Goal: Task Accomplishment & Management: Manage account settings

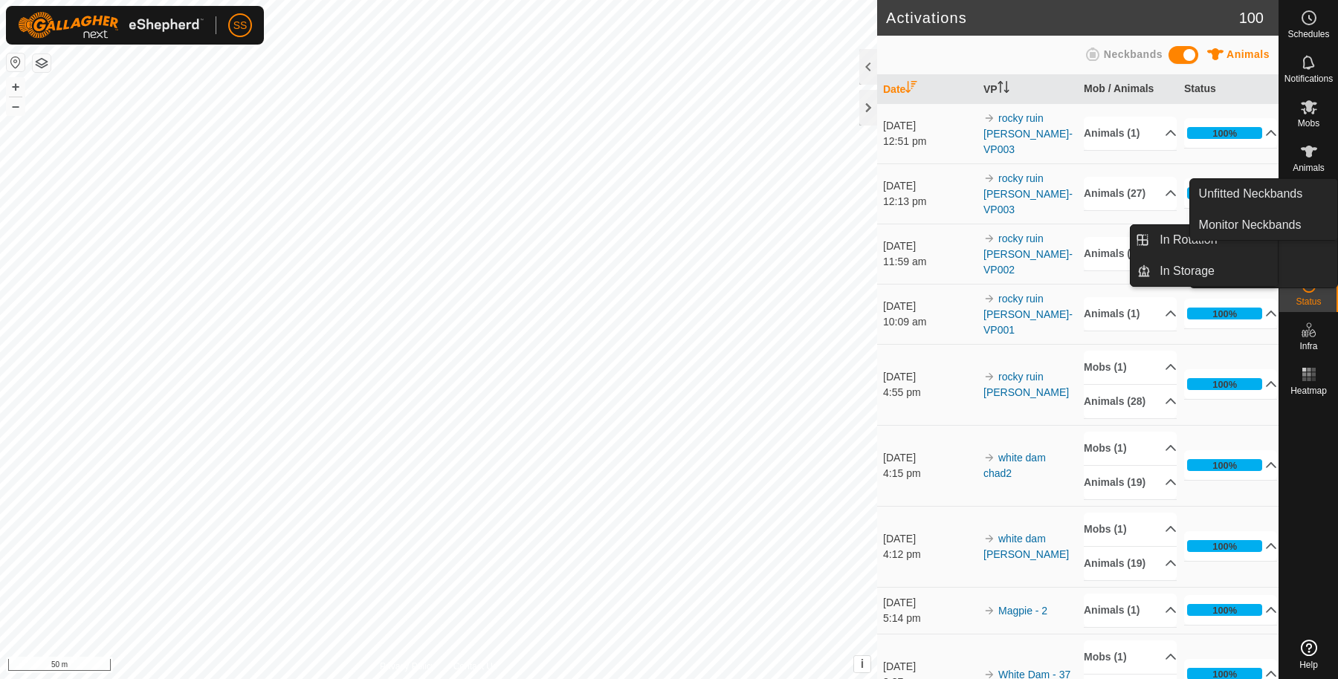
click at [1311, 229] on es-virtualpaddocks-svg-icon at bounding box center [1309, 241] width 27 height 24
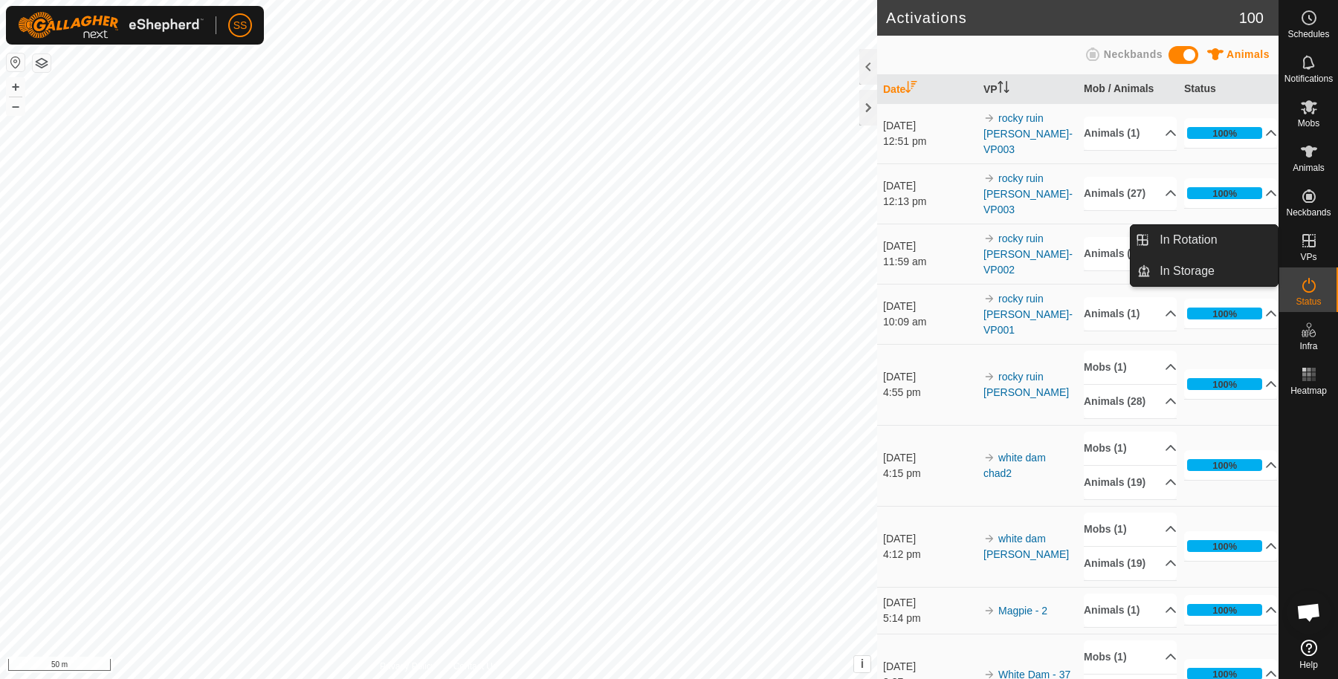
click at [1271, 239] on link "In Rotation" at bounding box center [1214, 240] width 127 height 30
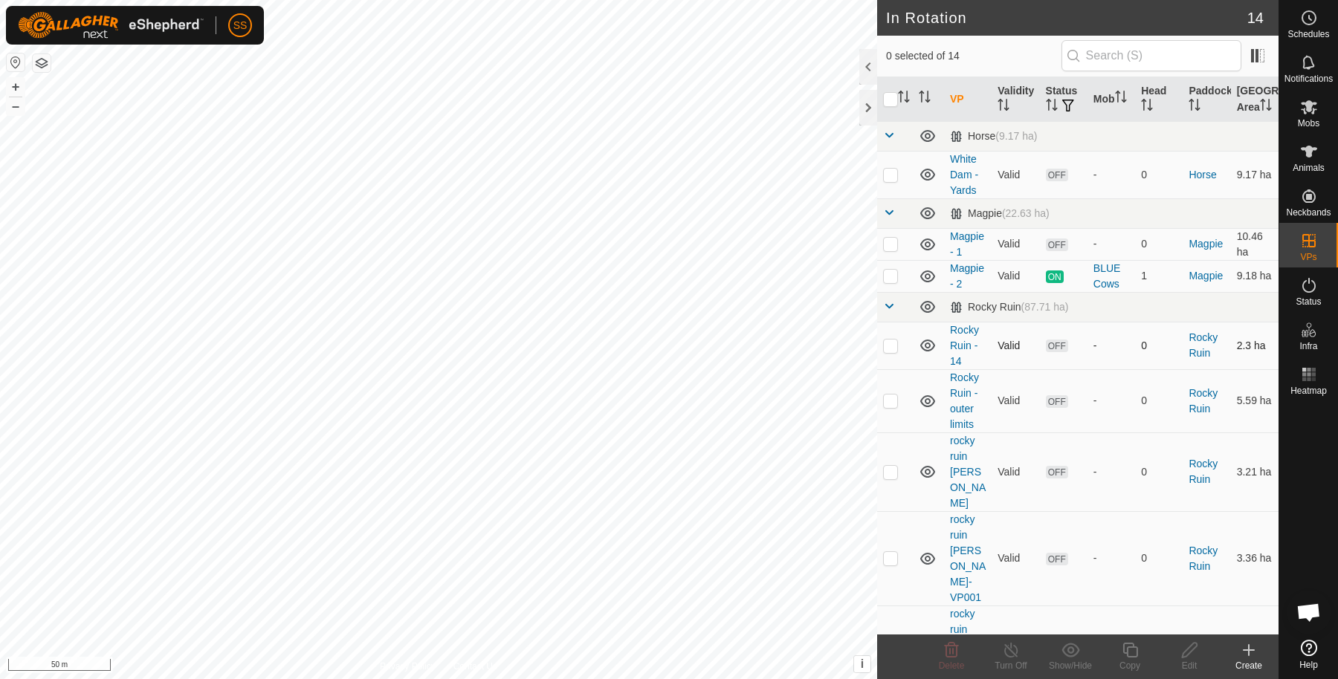
click at [889, 352] on p-checkbox at bounding box center [890, 346] width 15 height 12
checkbox input "true"
click at [891, 473] on p-checkbox at bounding box center [890, 472] width 15 height 12
checkbox input "true"
click at [894, 552] on p-checkbox at bounding box center [890, 558] width 15 height 12
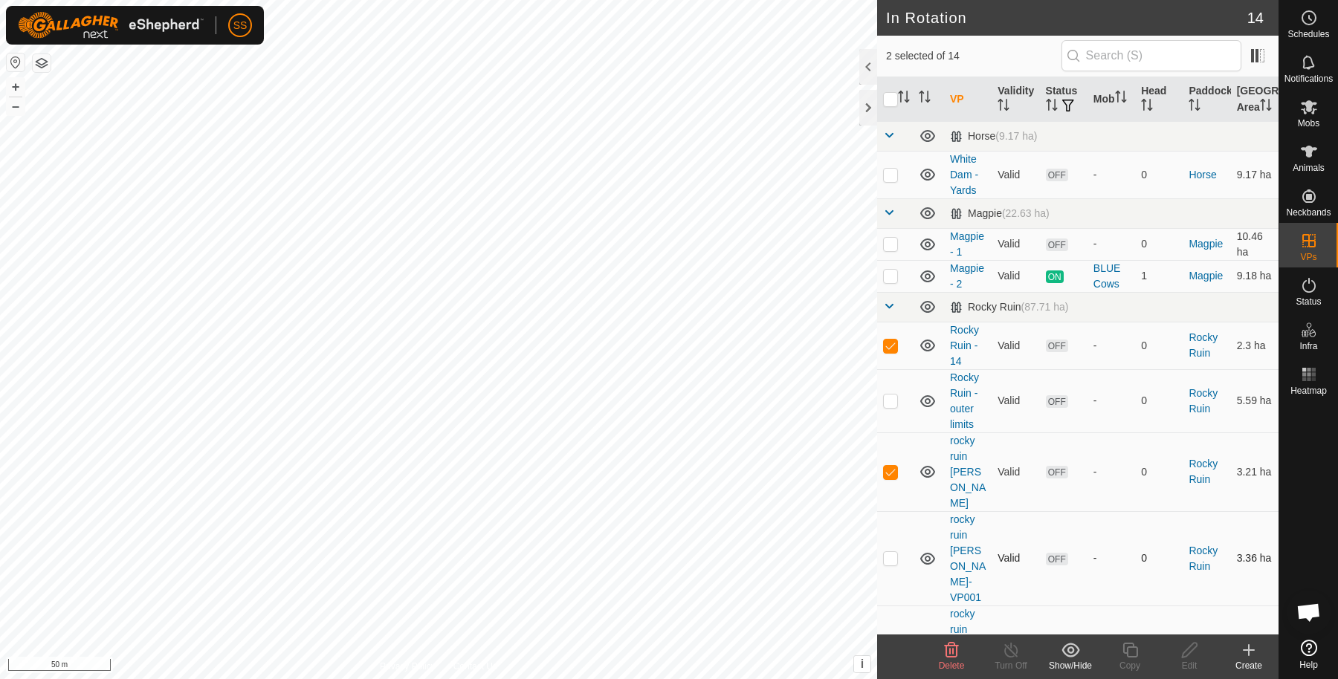
checkbox input "true"
click at [888, 647] on p-checkbox at bounding box center [890, 653] width 15 height 12
checkbox input "true"
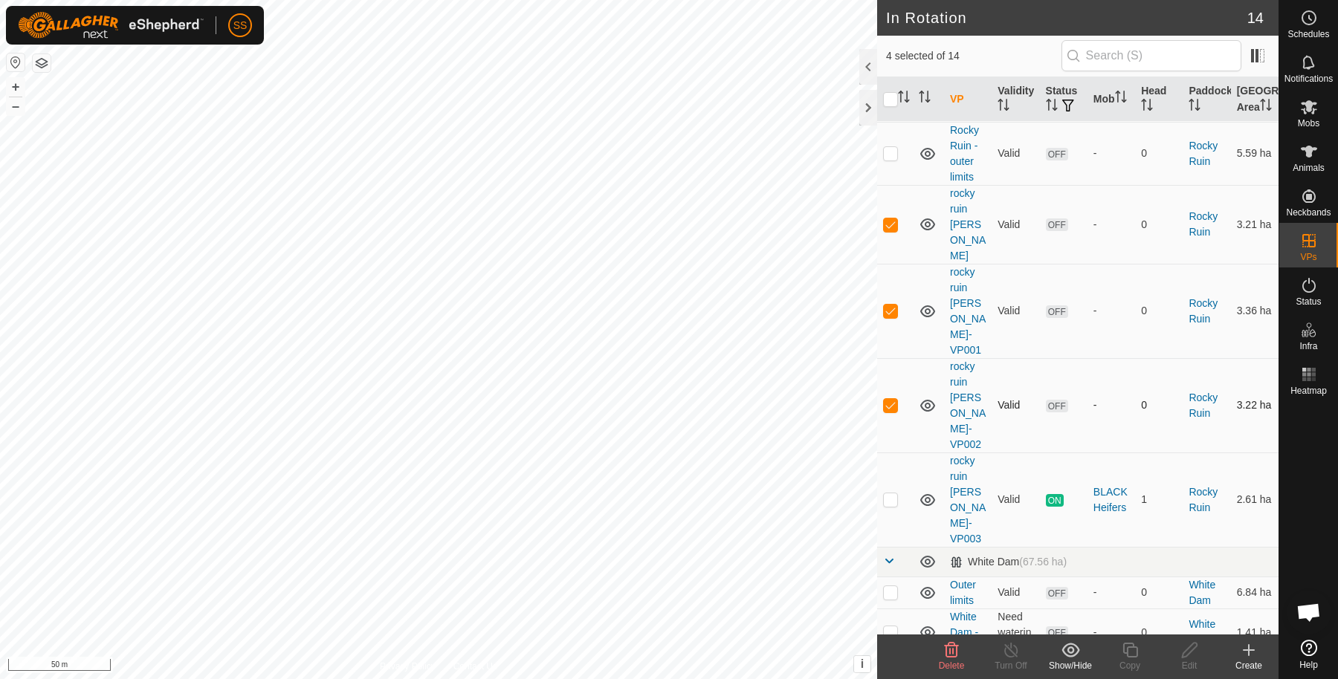
scroll to position [298, 0]
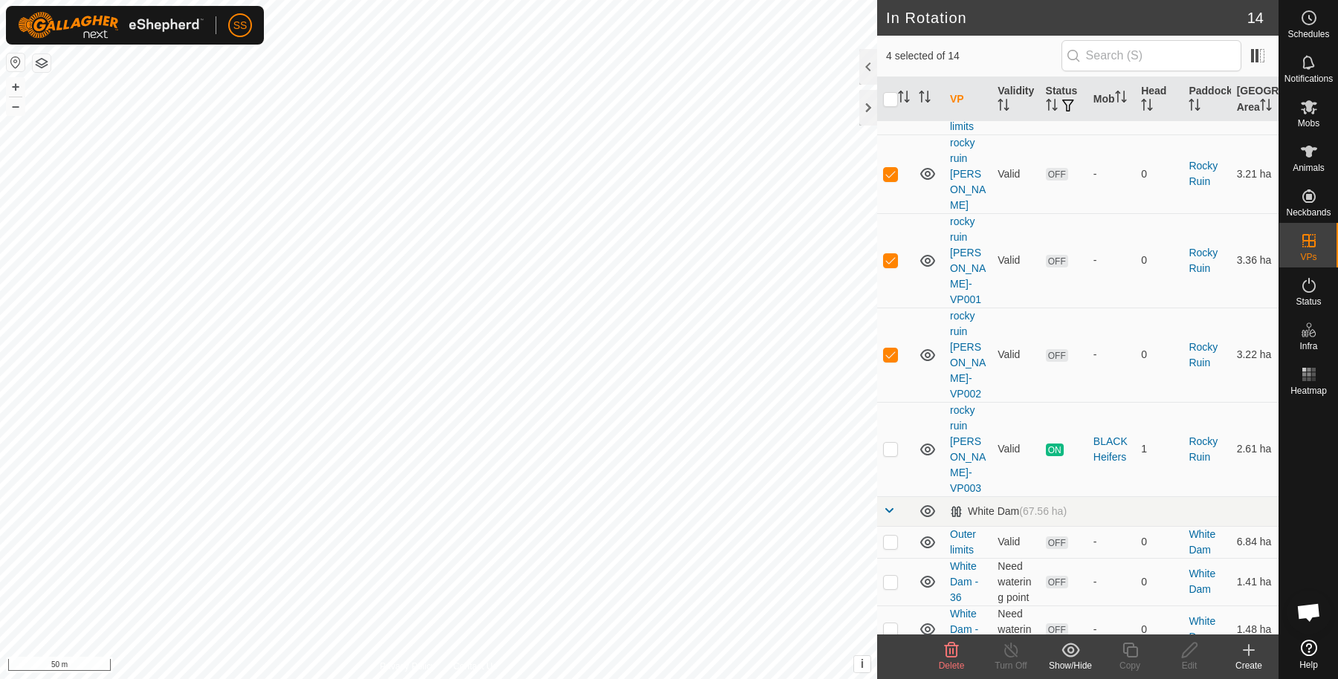
click at [959, 656] on icon at bounding box center [952, 651] width 18 height 18
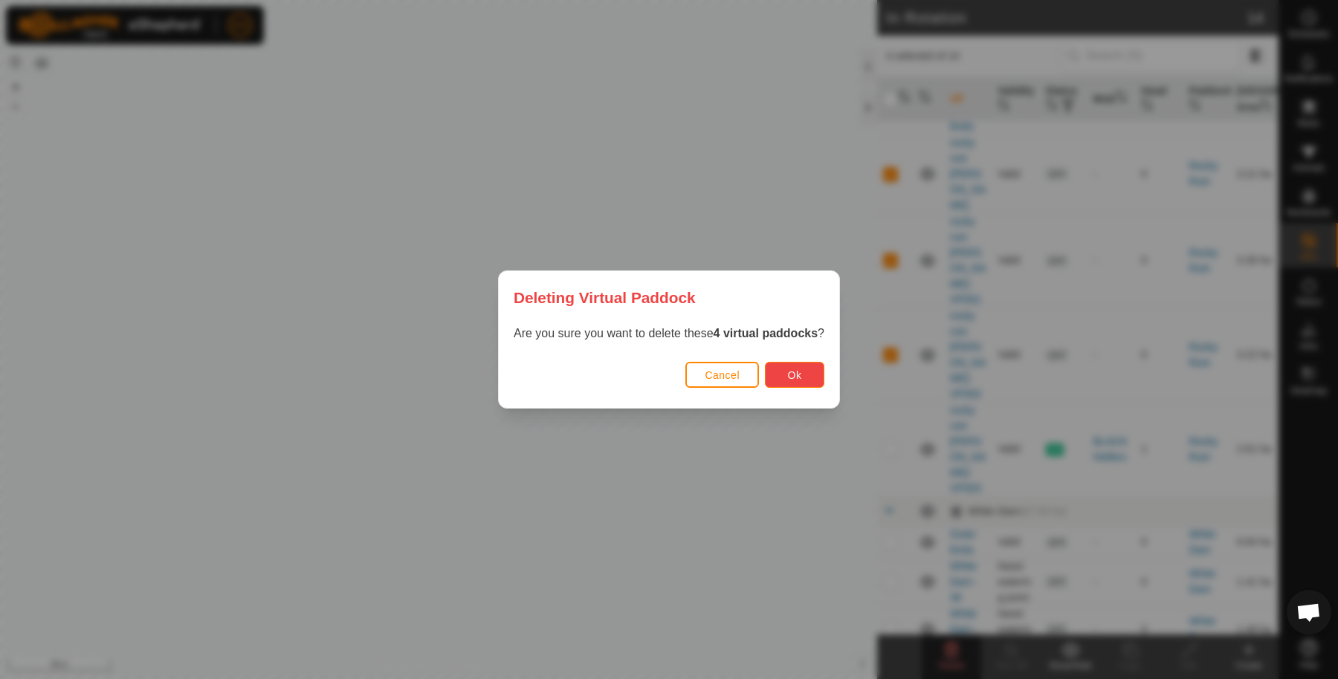
click at [792, 381] on button "Ok" at bounding box center [794, 375] width 59 height 26
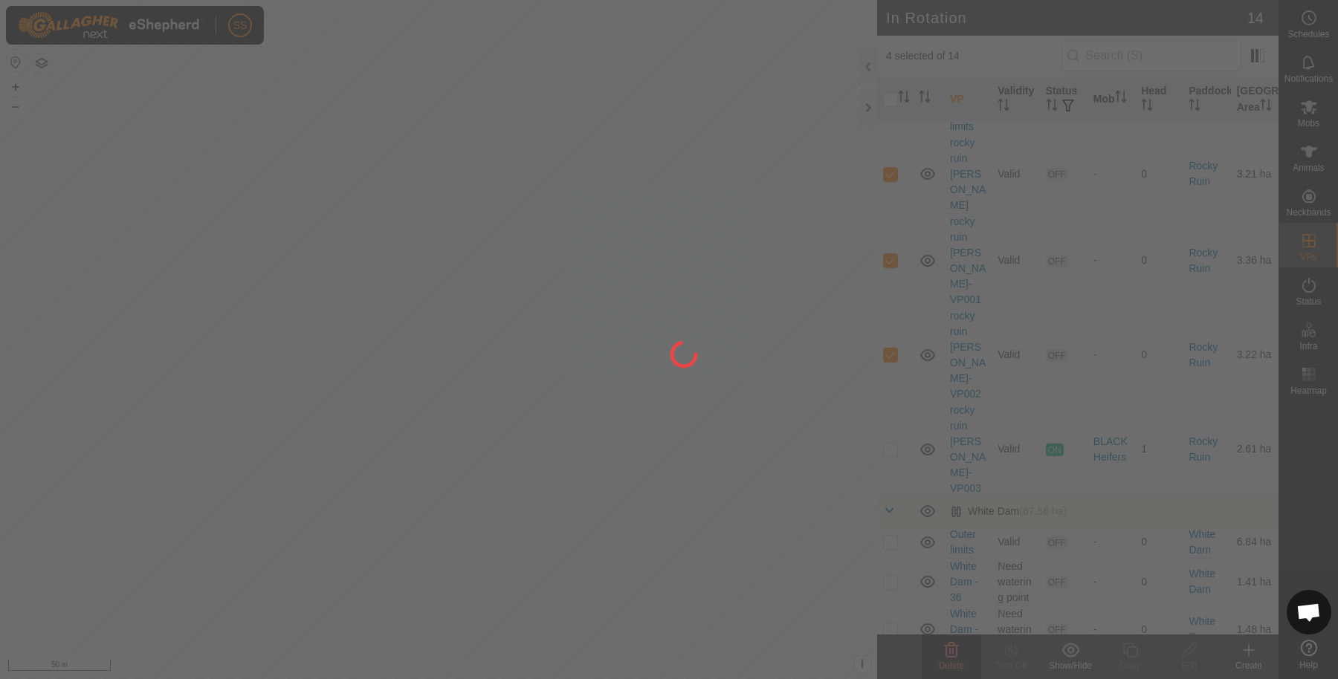
checkbox input "false"
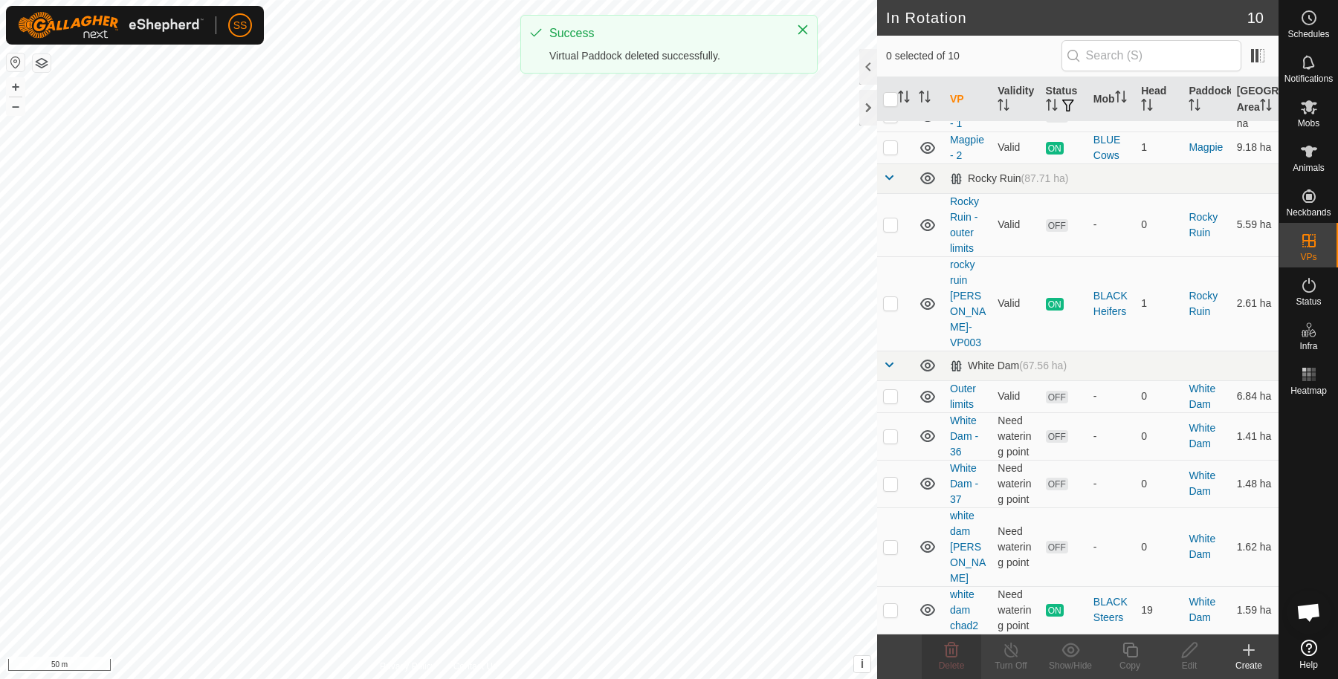
scroll to position [0, 0]
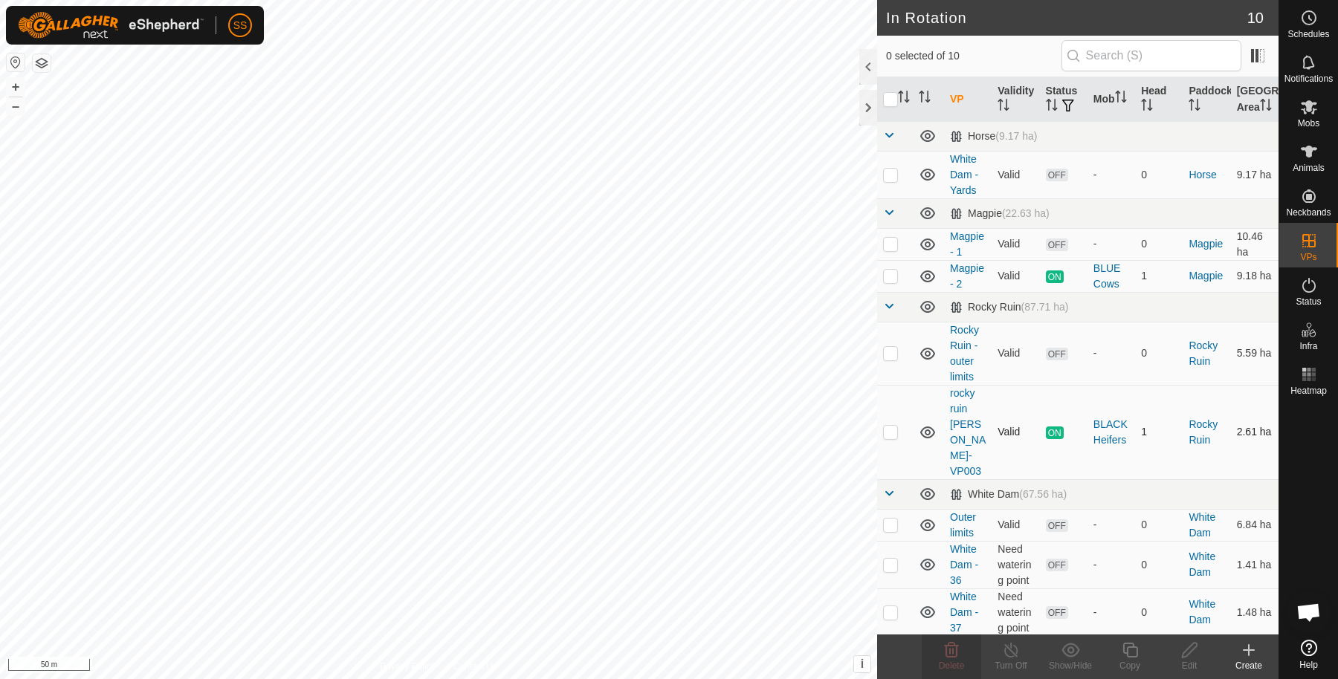
click at [902, 433] on td at bounding box center [895, 432] width 36 height 94
checkbox input "true"
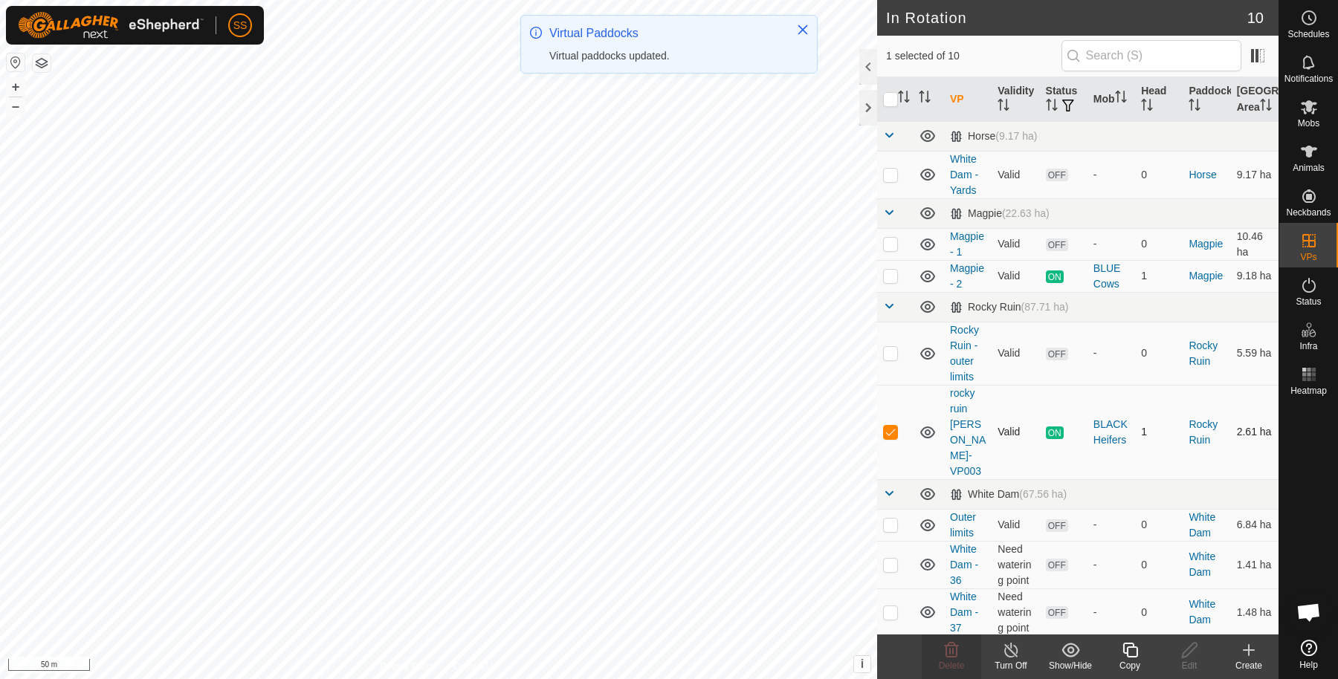
click at [894, 426] on p-checkbox at bounding box center [890, 432] width 15 height 12
checkbox input "false"
click at [891, 359] on p-checkbox at bounding box center [890, 353] width 15 height 12
checkbox input "true"
click at [1183, 653] on icon at bounding box center [1189, 650] width 15 height 15
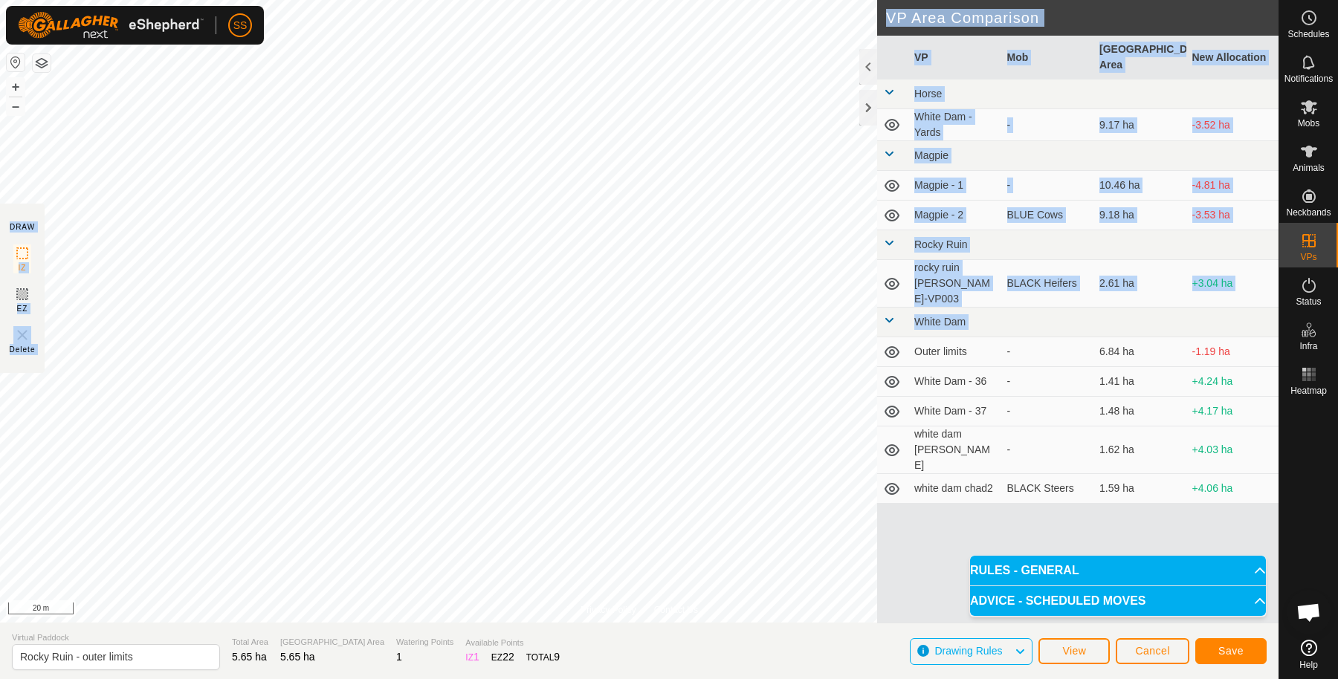
click at [680, 398] on div "Privacy Policy Contact Us Status: OFF Type: Inclusion Zone + – ⇧ i This applica…" at bounding box center [639, 339] width 1279 height 679
click at [1217, 650] on button "Save" at bounding box center [1230, 652] width 71 height 26
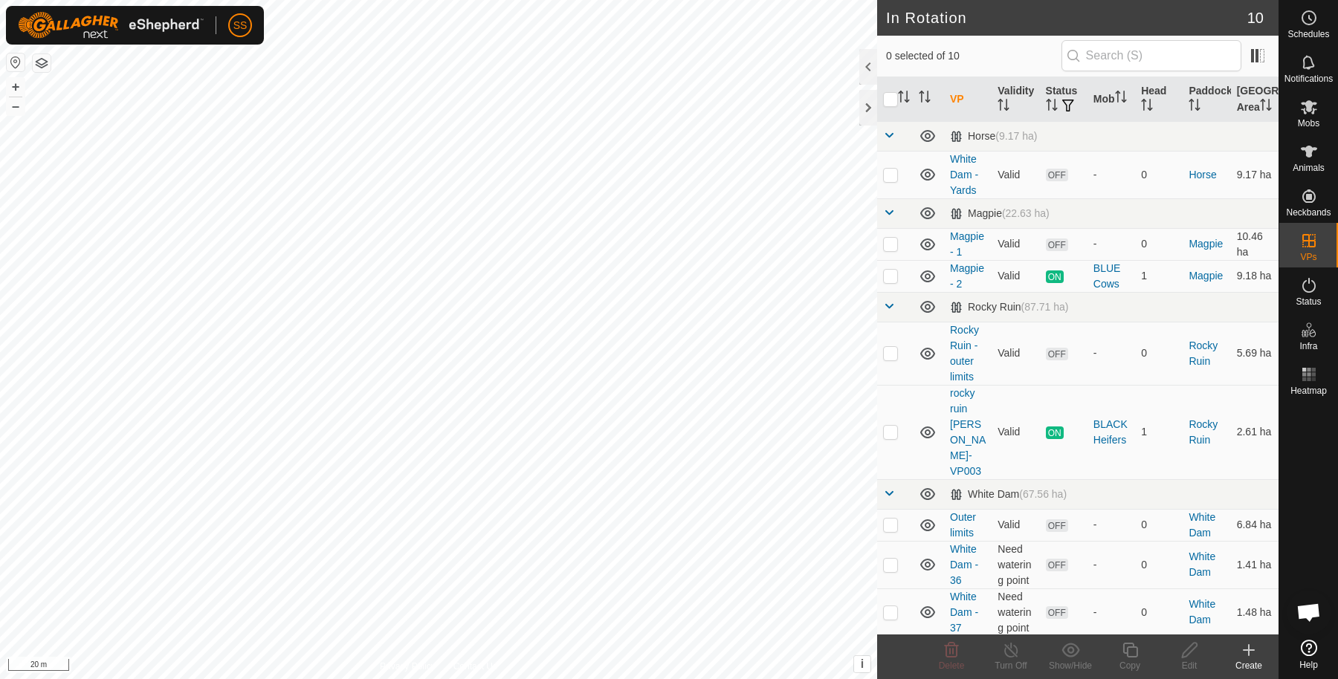
click at [45, 56] on button "button" at bounding box center [42, 63] width 18 height 18
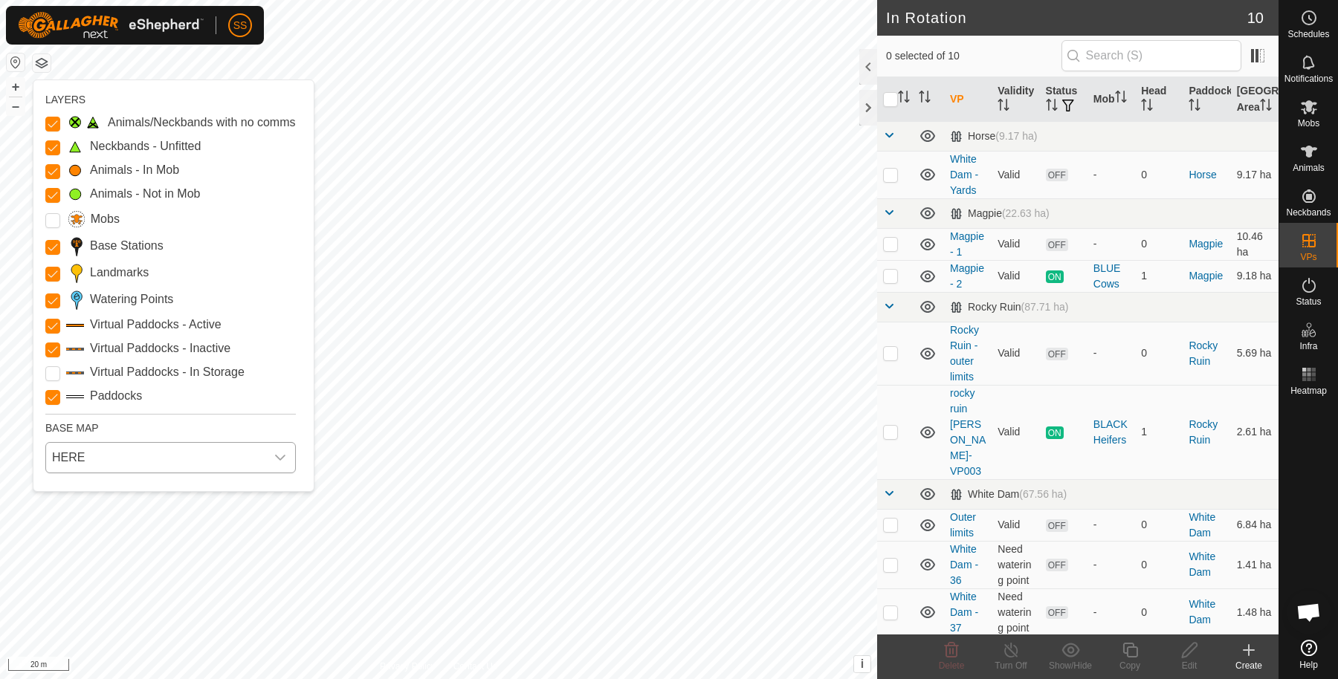
click at [85, 468] on span "HERE" at bounding box center [155, 458] width 219 height 30
click at [129, 494] on li "Azure" at bounding box center [171, 491] width 249 height 30
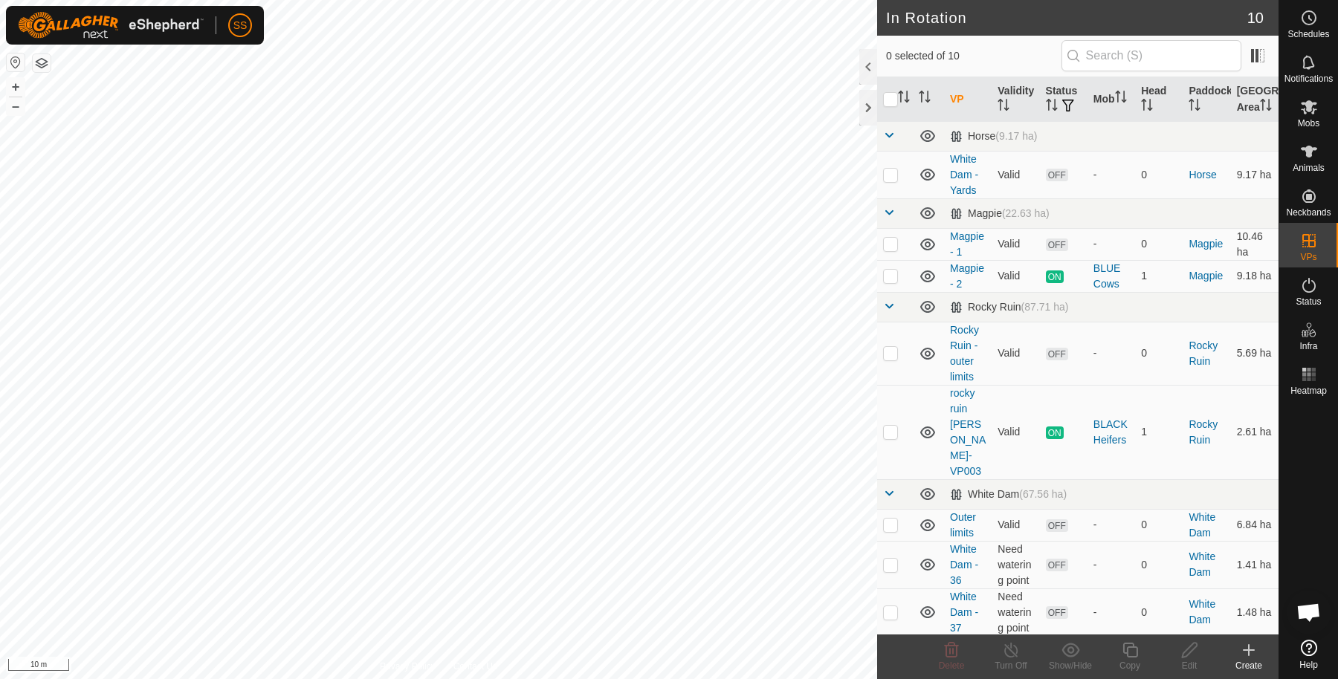
click at [34, 63] on button "button" at bounding box center [42, 63] width 18 height 18
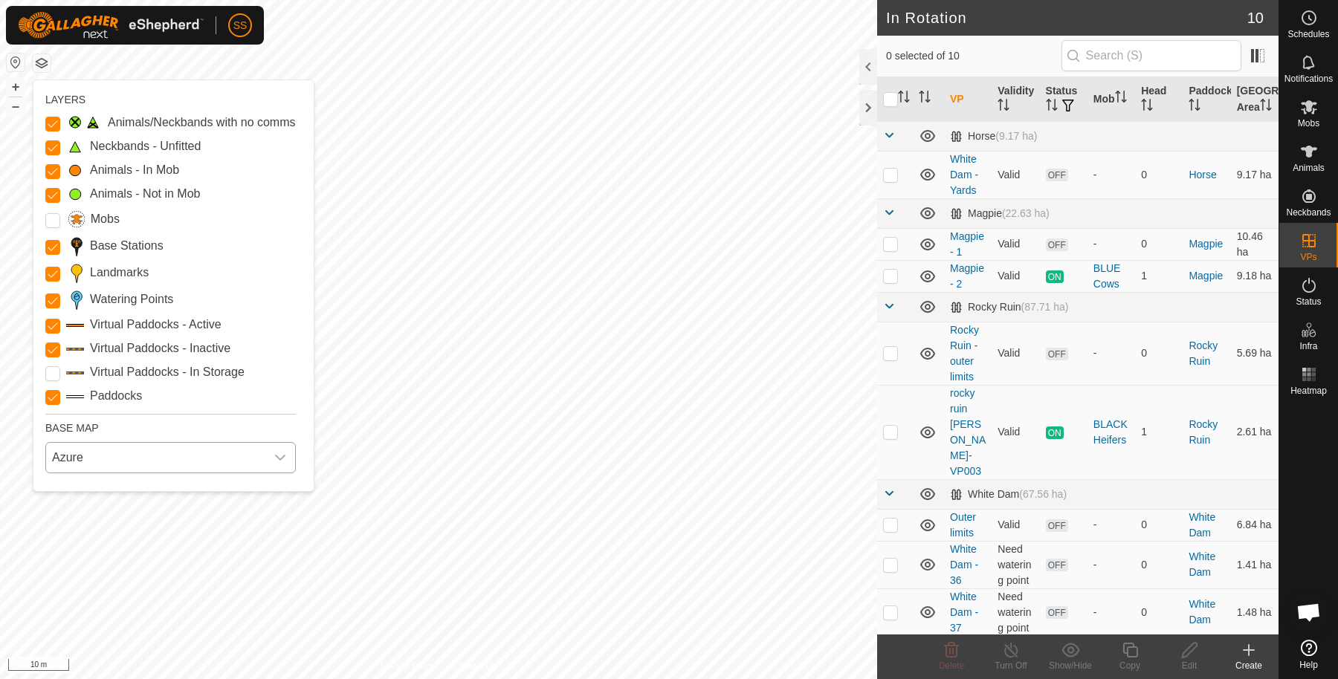
click at [141, 472] on div "Azure" at bounding box center [170, 457] width 262 height 43
click at [134, 465] on span "Azure" at bounding box center [155, 458] width 219 height 30
click at [133, 552] on li "Mapbox" at bounding box center [171, 553] width 249 height 30
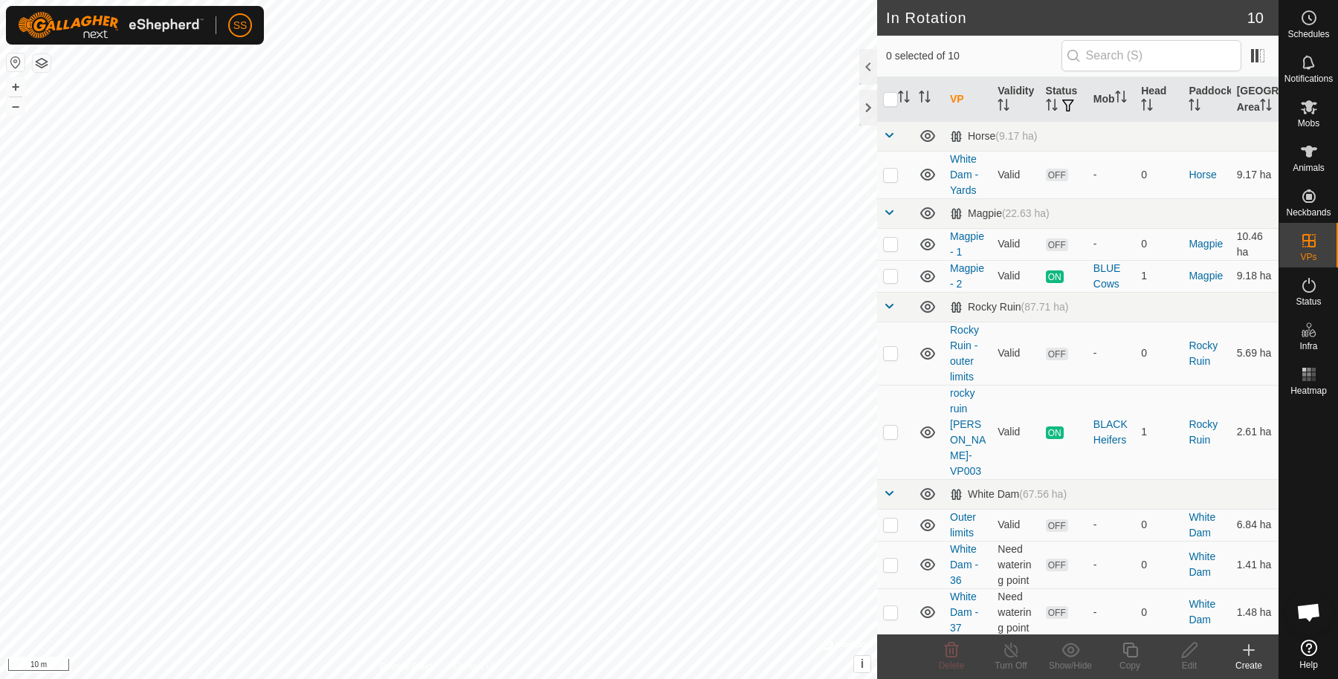
click at [36, 61] on button "button" at bounding box center [42, 63] width 18 height 18
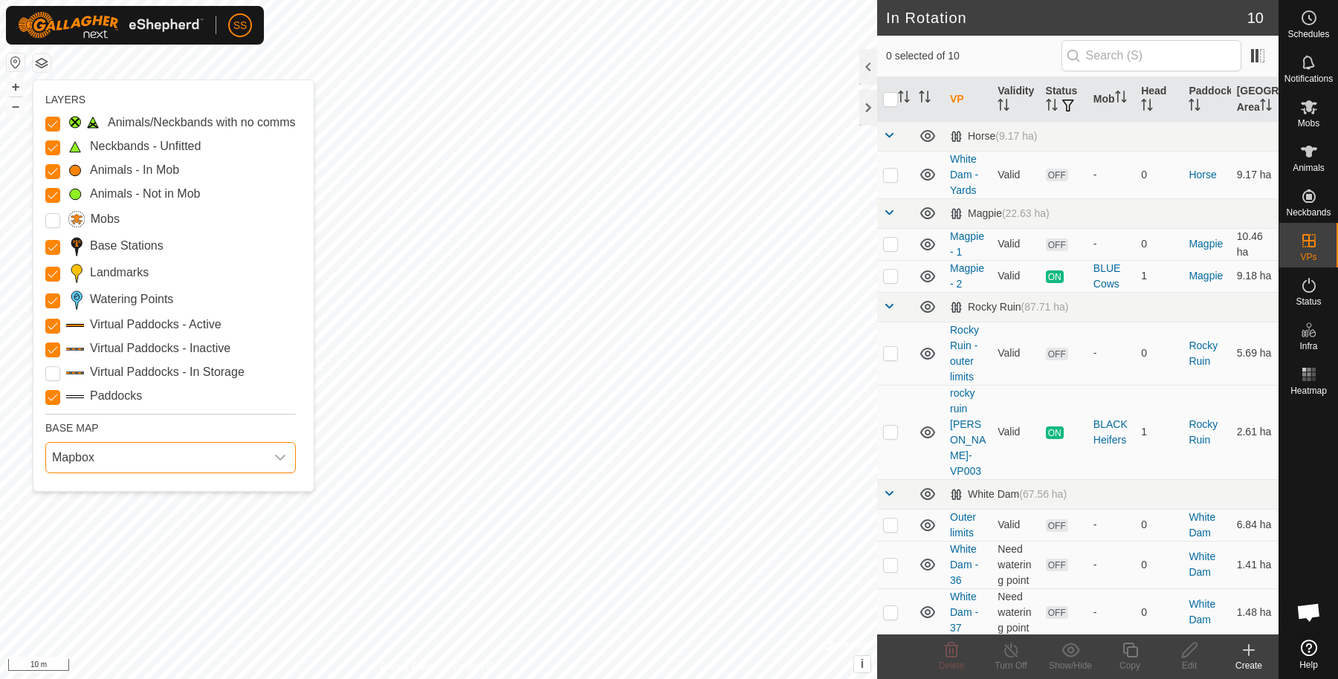
click at [184, 468] on span "Mapbox" at bounding box center [155, 458] width 219 height 30
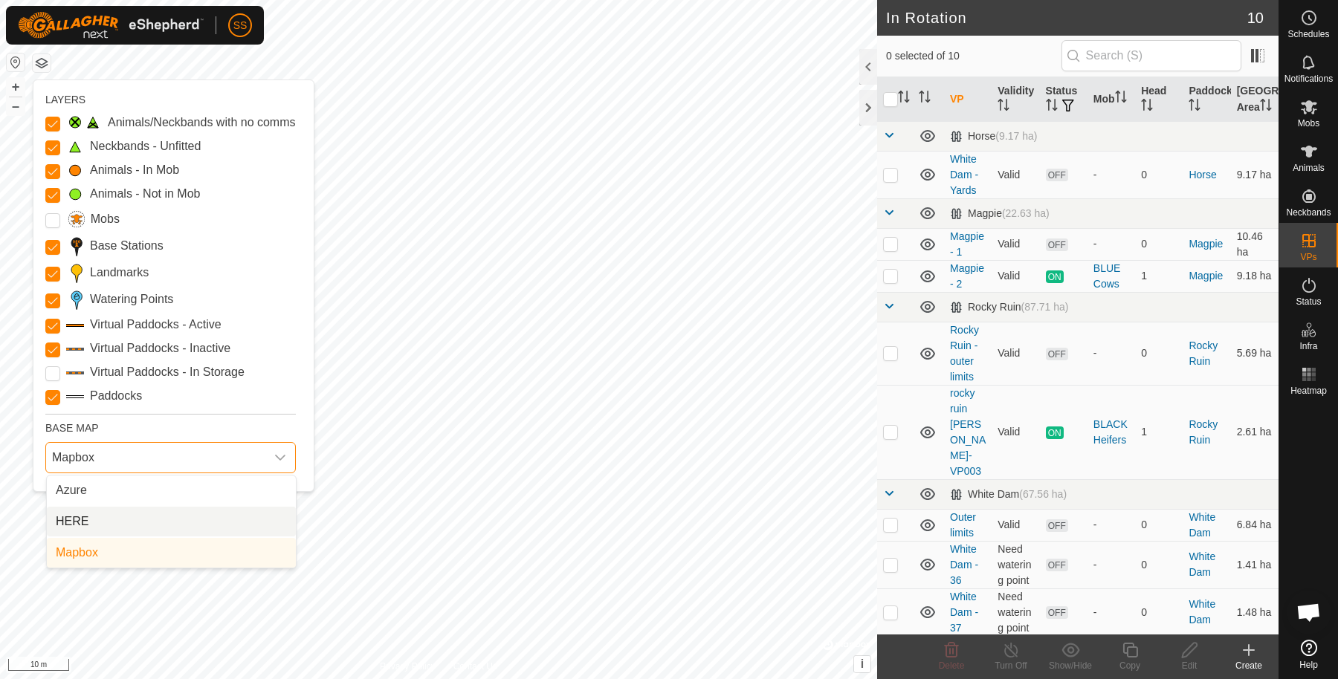
click at [155, 516] on li "HERE" at bounding box center [171, 522] width 249 height 30
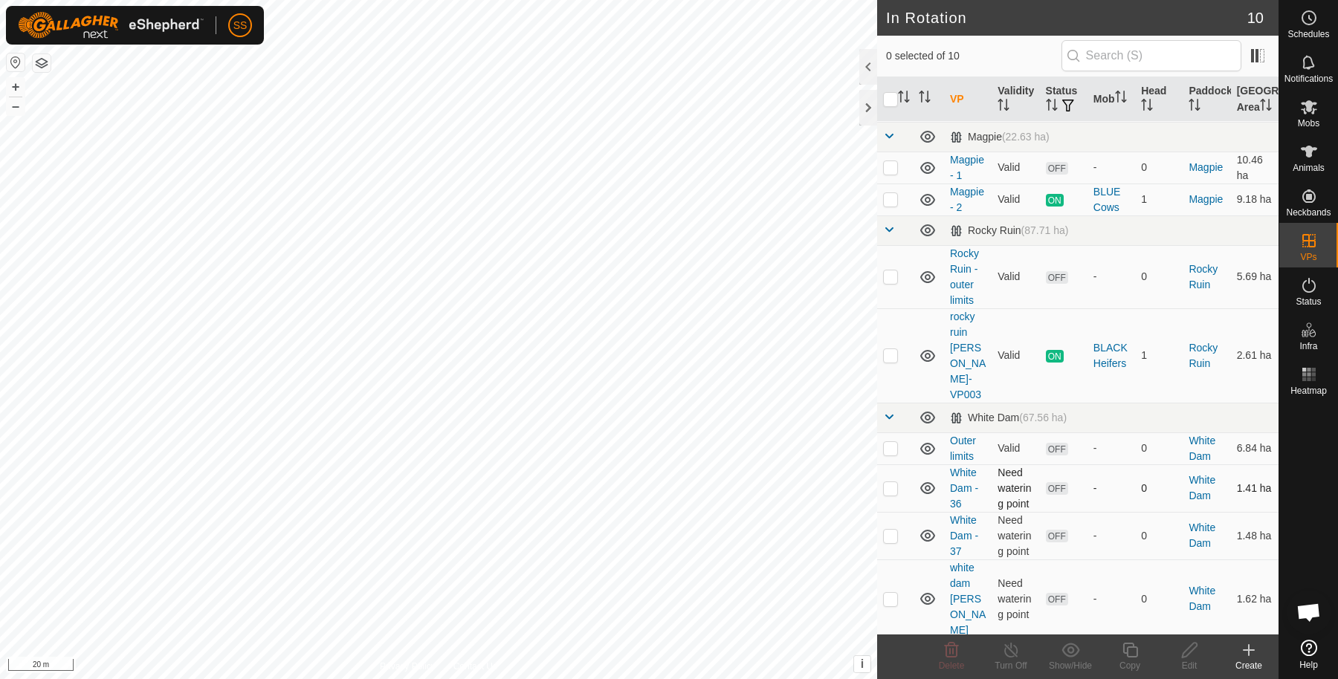
scroll to position [78, 0]
click at [888, 481] on p-checkbox at bounding box center [890, 487] width 15 height 12
checkbox input "true"
click at [885, 529] on p-checkbox at bounding box center [890, 535] width 15 height 12
checkbox input "true"
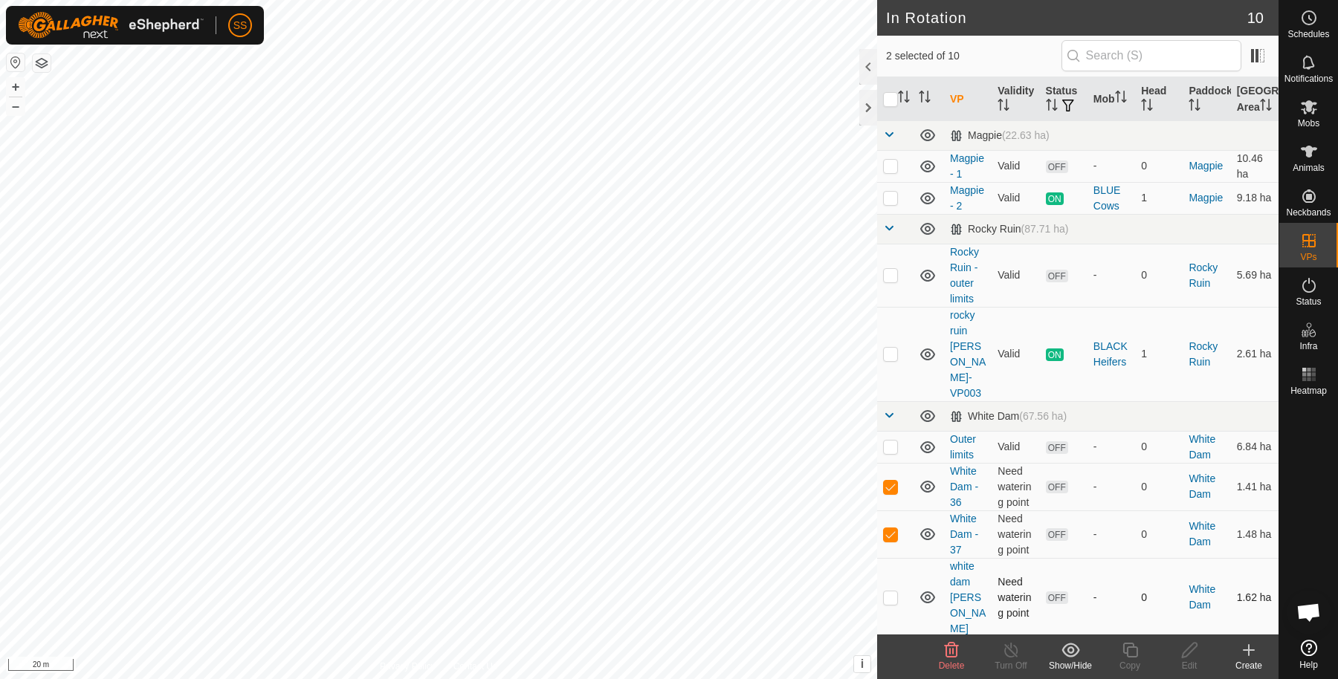
click at [891, 592] on p-checkbox at bounding box center [890, 598] width 15 height 12
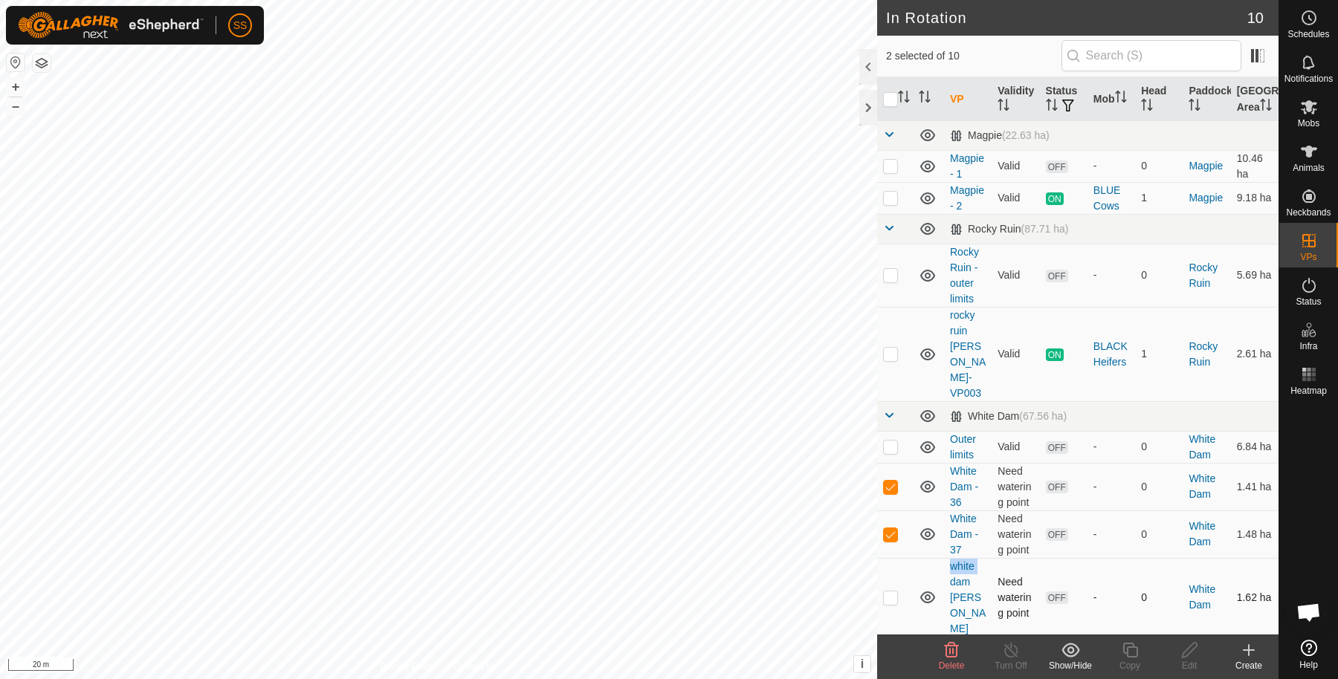
checkbox input "true"
click at [955, 655] on icon at bounding box center [952, 651] width 18 height 18
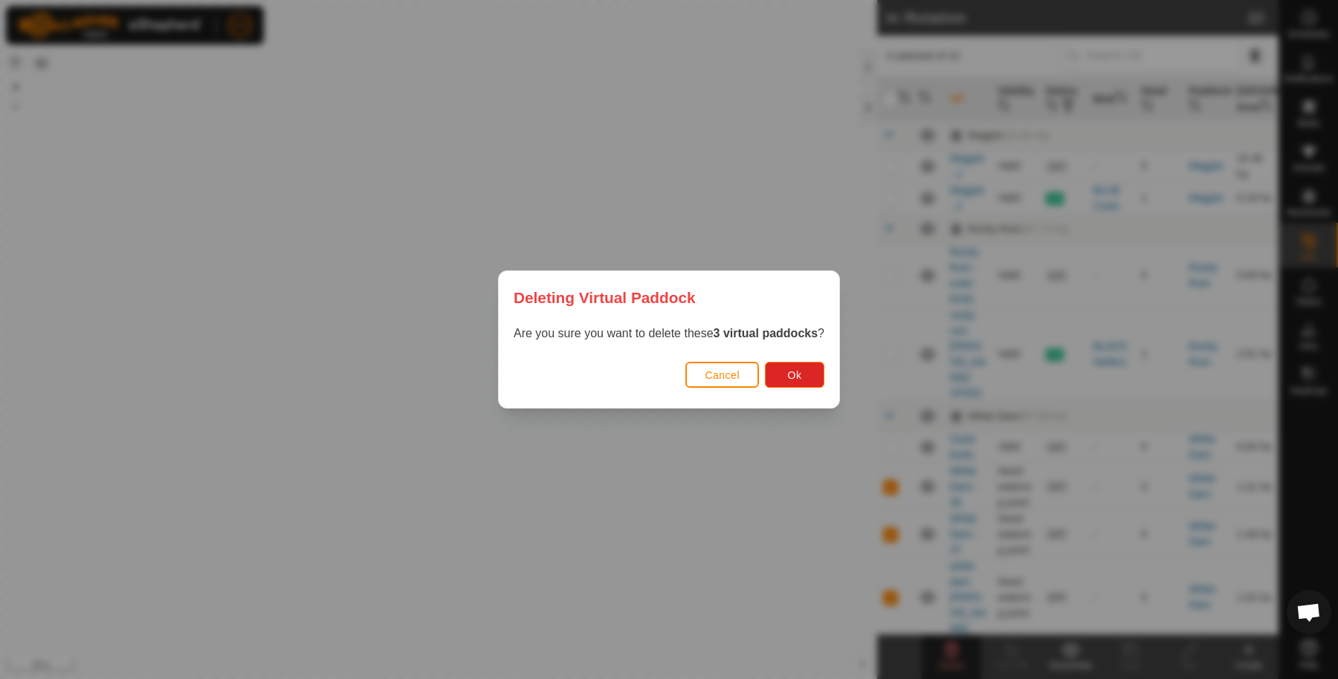
click at [777, 342] on p "Are you sure you want to delete these 3 virtual paddocks ?" at bounding box center [669, 334] width 311 height 18
click at [792, 381] on button "Ok" at bounding box center [794, 375] width 59 height 26
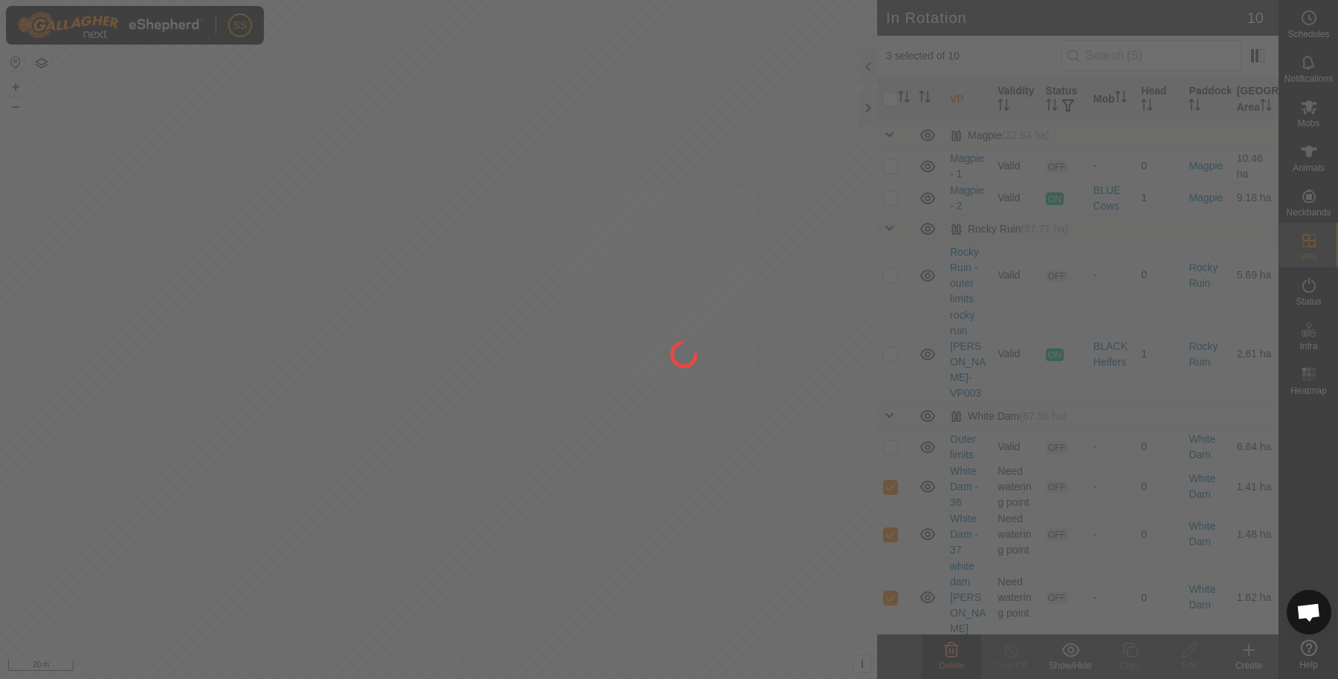
checkbox input "false"
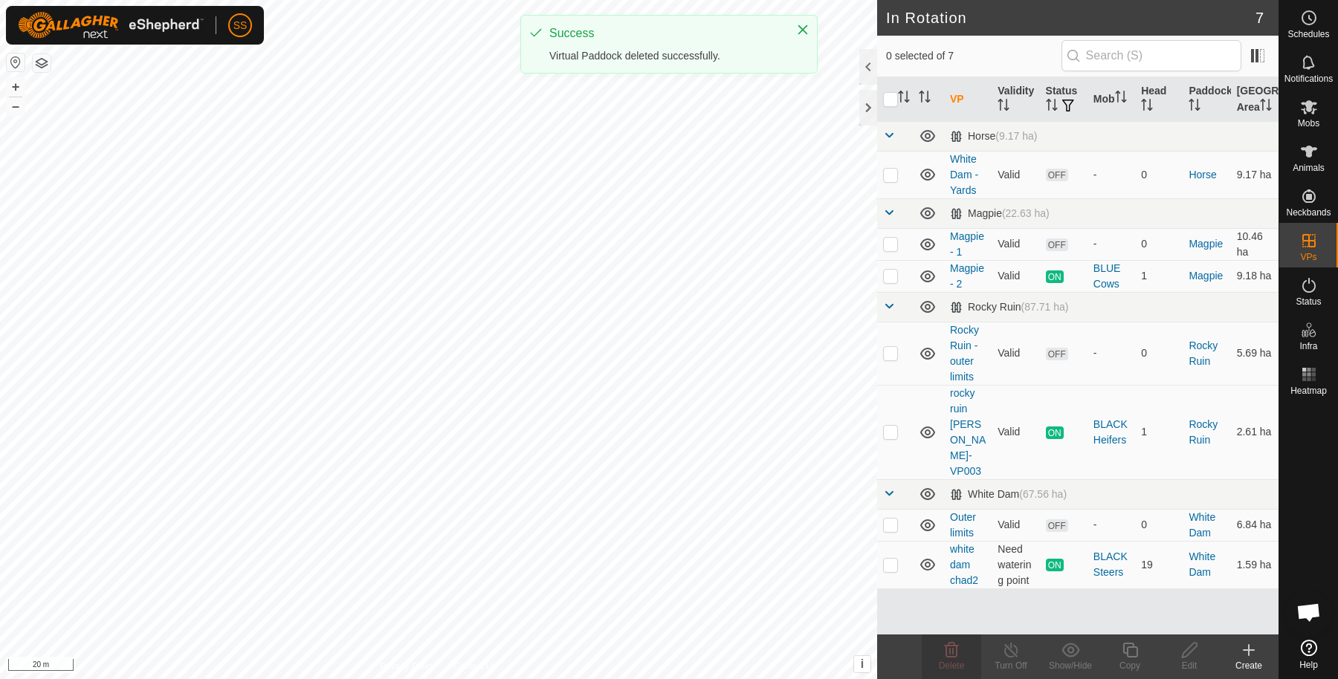
scroll to position [0, 0]
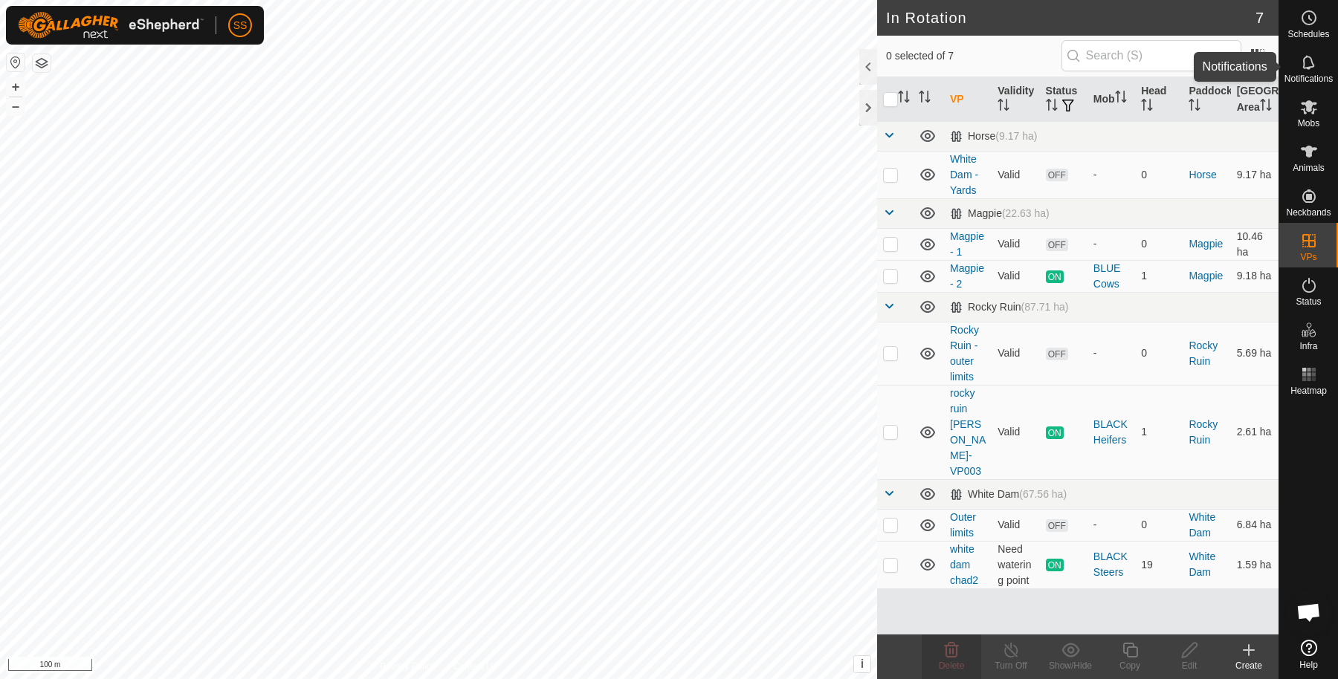
click at [1309, 63] on icon at bounding box center [1309, 63] width 18 height 18
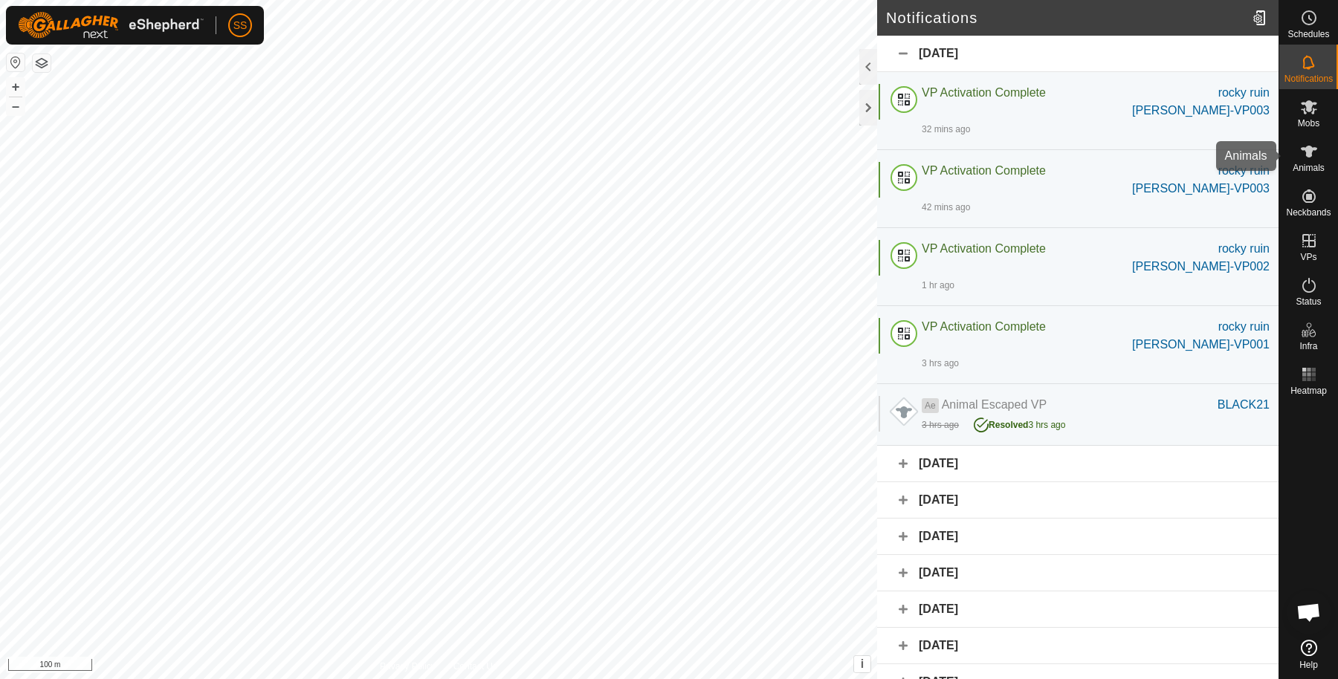
click at [1325, 149] on div "Animals" at bounding box center [1308, 156] width 59 height 45
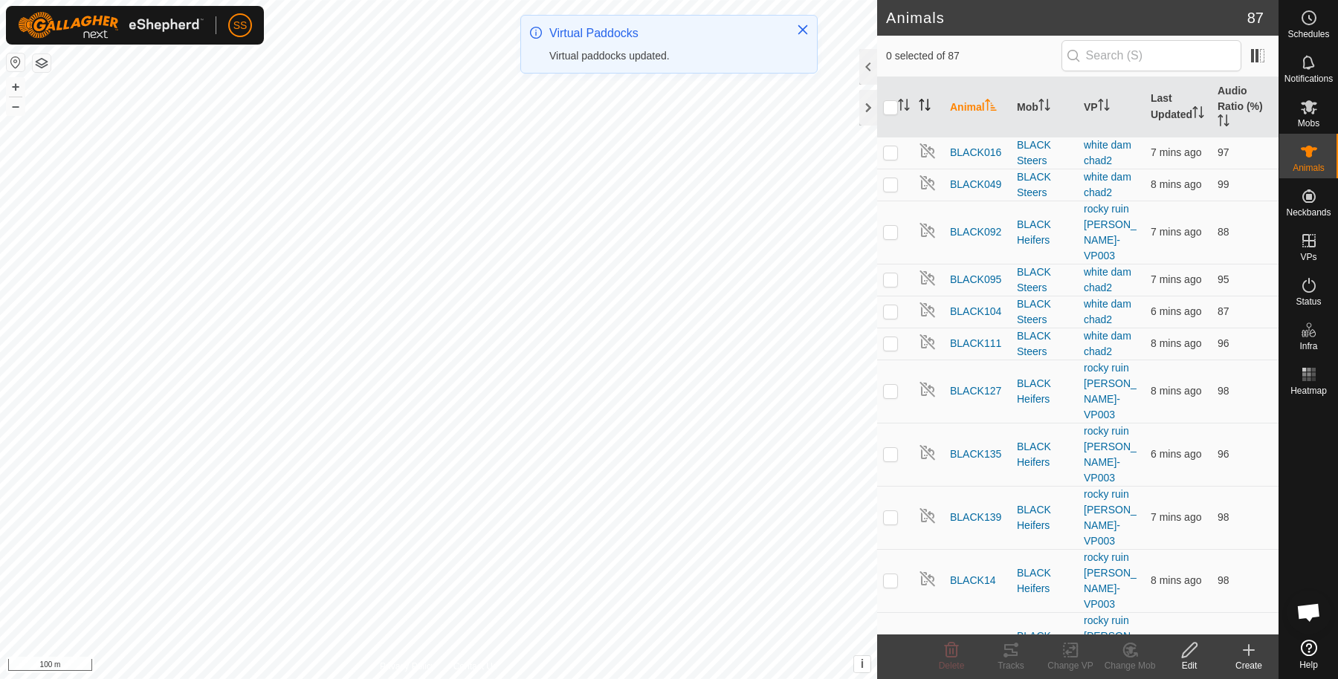
click at [919, 99] on icon "Activate to sort" at bounding box center [925, 105] width 12 height 12
click at [924, 106] on icon "Activate to sort" at bounding box center [925, 105] width 12 height 12
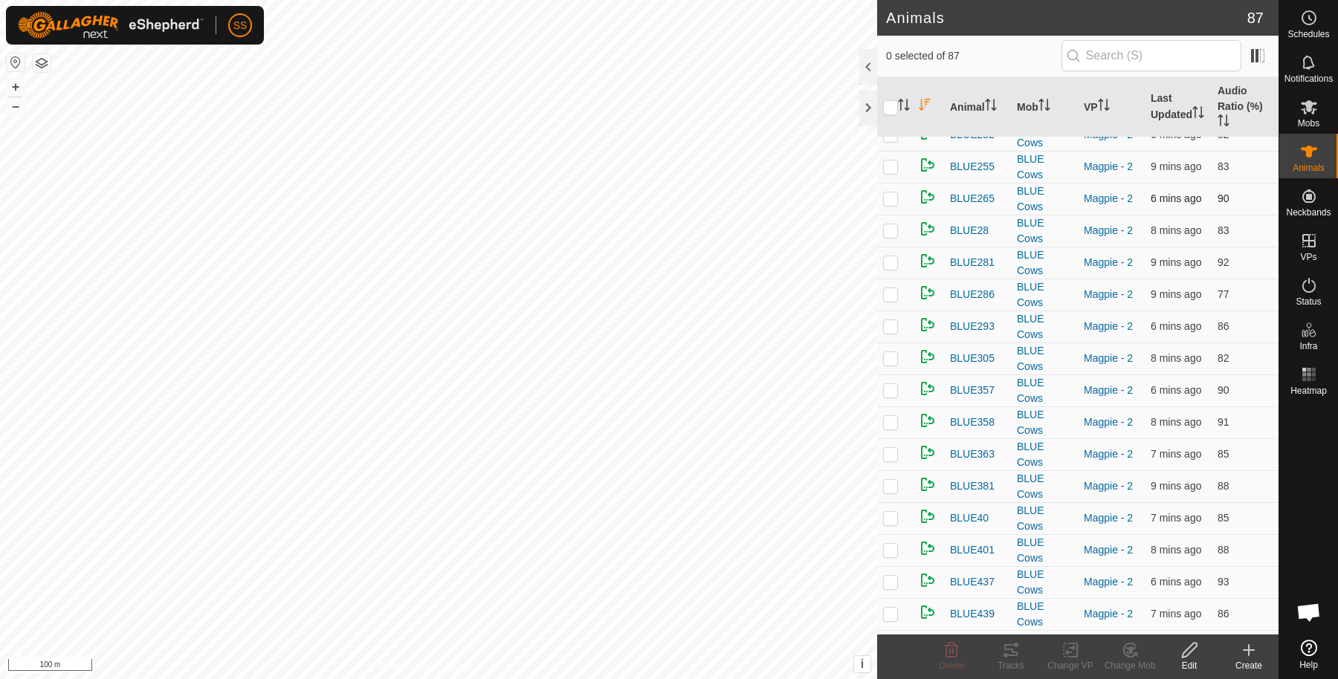
scroll to position [961, 0]
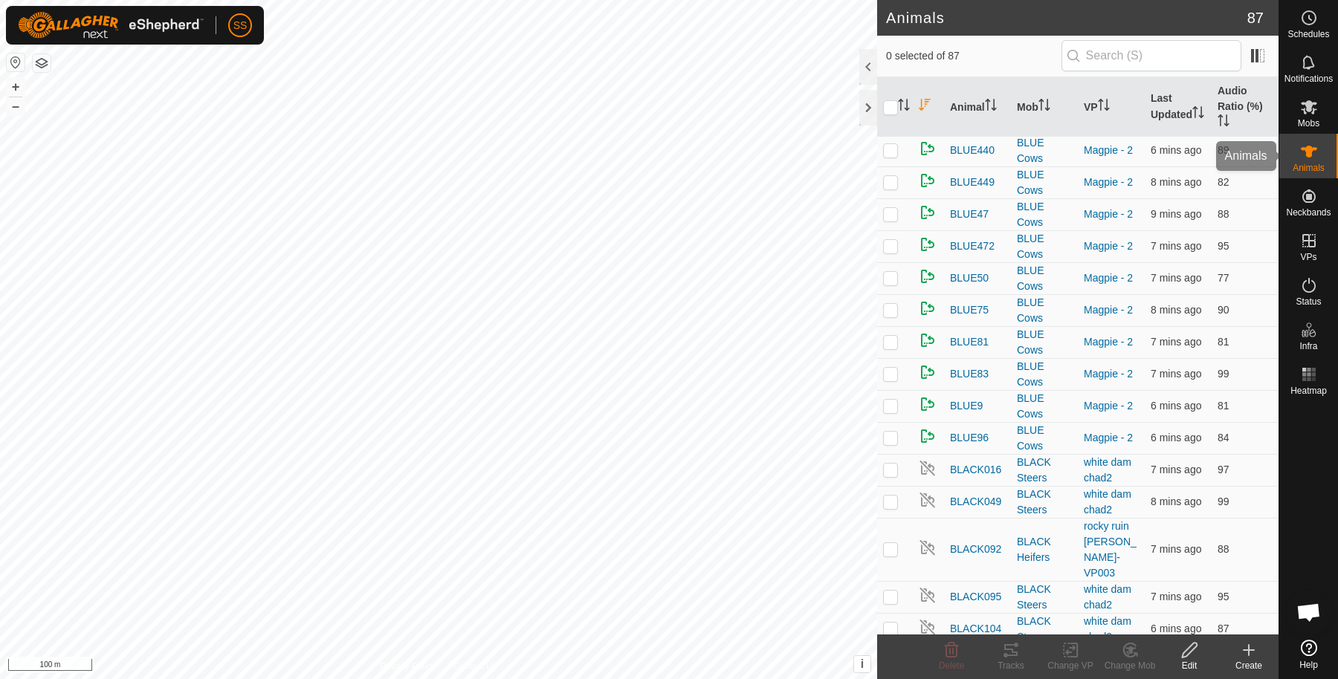
click at [1300, 145] on icon at bounding box center [1309, 152] width 18 height 18
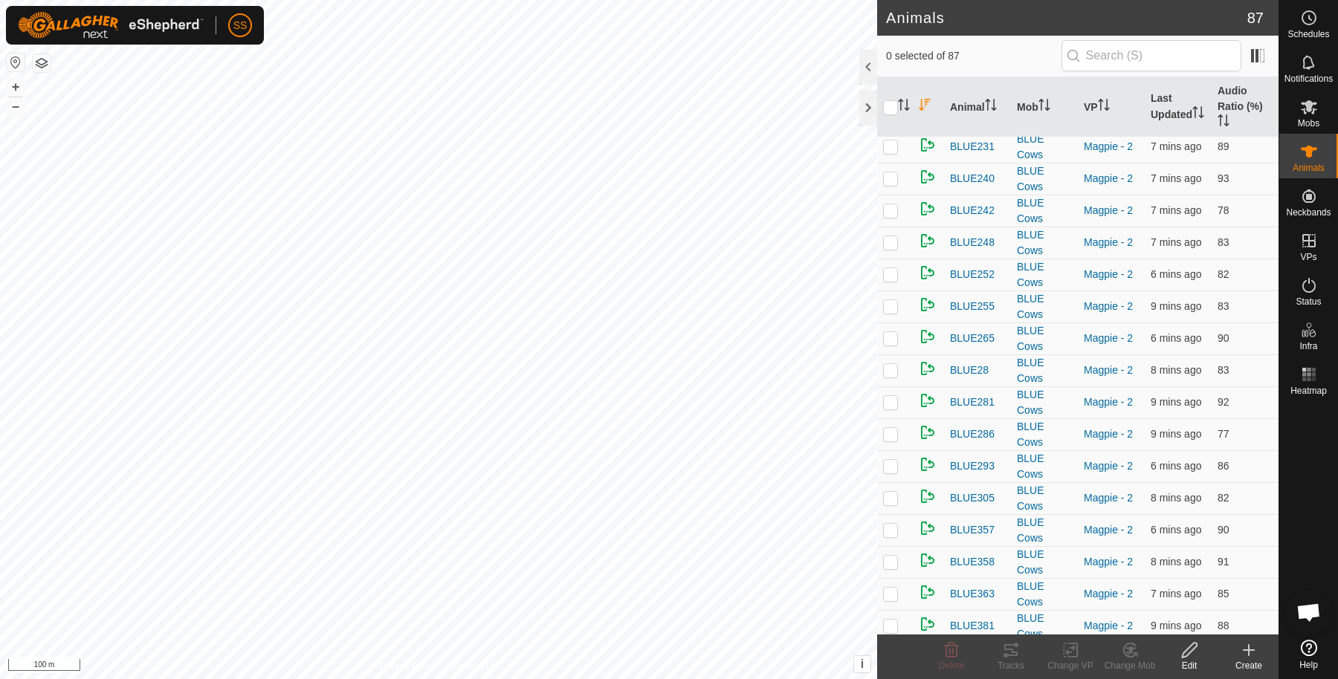
scroll to position [0, 0]
